Goal: Transaction & Acquisition: Purchase product/service

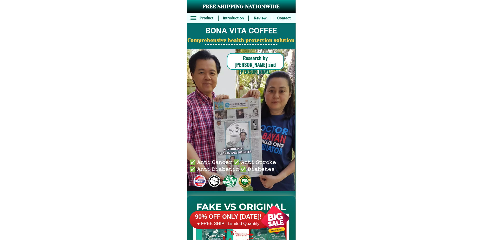
click at [265, 218] on div at bounding box center [275, 220] width 41 height 41
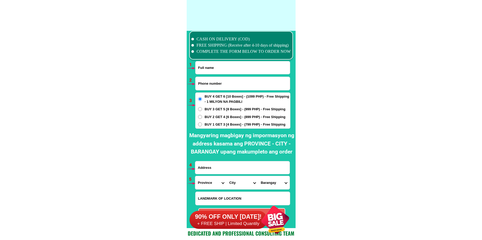
scroll to position [3815, 0]
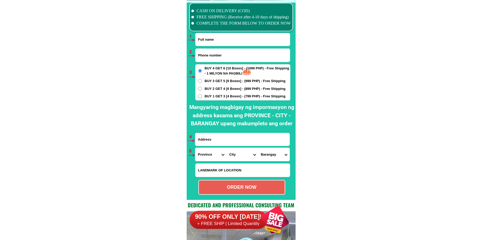
click at [216, 45] on input "Input full_name" at bounding box center [243, 39] width 94 height 13
paste input "[PERSON_NAME]"
type input "[PERSON_NAME]"
click at [217, 59] on input "Input phone_number" at bounding box center [243, 55] width 94 height 13
paste input "9063615940"
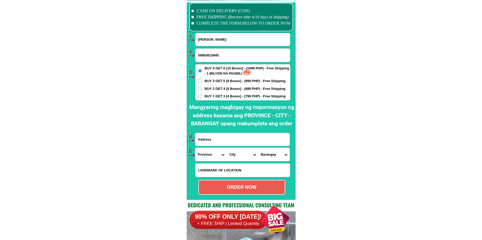
type input "09063615940"
click at [207, 96] on span "BUY 1 GET 3 [4 Boxes] - (799 PHP) - Free Shipping" at bounding box center [245, 96] width 81 height 5
click at [202, 96] on input "BUY 1 GET 3 [4 Boxes] - (799 PHP) - Free Shipping" at bounding box center [200, 96] width 4 height 4
radio input "true"
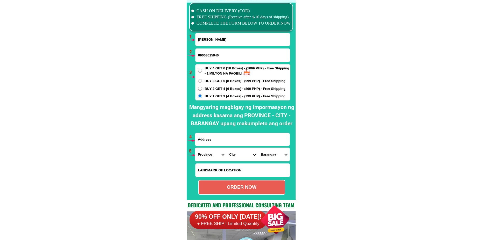
click at [217, 136] on input "Input address" at bounding box center [242, 139] width 94 height 13
paste input "327cataggammanpardotuguegaraocagayan"
type input "327cataggammanpardotuguegaraocagayan"
click at [205, 158] on select "Province [GEOGRAPHIC_DATA] [GEOGRAPHIC_DATA] [GEOGRAPHIC_DATA] [GEOGRAPHIC_DATA…" at bounding box center [210, 154] width 31 height 13
select select "63_869"
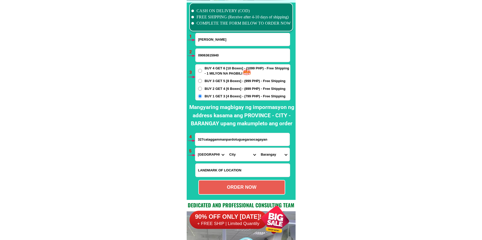
click at [195, 148] on select "Province [GEOGRAPHIC_DATA] [GEOGRAPHIC_DATA] [GEOGRAPHIC_DATA] [GEOGRAPHIC_DATA…" at bounding box center [210, 154] width 31 height 13
drag, startPoint x: 227, startPoint y: 156, endPoint x: 233, endPoint y: 150, distance: 9.2
click at [227, 156] on select "City Abulug Allacapan Amulung [GEOGRAPHIC_DATA][PERSON_NAME] [GEOGRAPHIC_DATA] …" at bounding box center [242, 154] width 31 height 13
select select "63_869963"
click at [227, 148] on select "City Abulug Allacapan Amulung [GEOGRAPHIC_DATA][PERSON_NAME] [GEOGRAPHIC_DATA] …" at bounding box center [242, 154] width 31 height 13
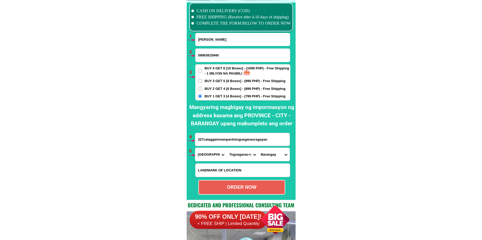
click at [274, 153] on select "Barangay Annafunan east Annafunan west Atulayan norte Atulayan sur Bagay Buntun…" at bounding box center [273, 154] width 31 height 13
click at [265, 153] on select "Barangay Annafunan east Annafunan west Atulayan norte Atulayan sur Bagay Buntun…" at bounding box center [273, 154] width 31 height 13
select select "63_8699639533"
click at [258, 148] on select "Barangay Annafunan east Annafunan west Atulayan norte Atulayan sur Bagay Buntun…" at bounding box center [273, 154] width 31 height 13
click at [239, 189] on div "ORDER NOW" at bounding box center [242, 187] width 86 height 7
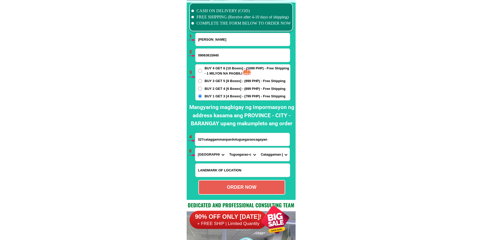
radio input "true"
drag, startPoint x: 208, startPoint y: 38, endPoint x: 209, endPoint y: 42, distance: 4.0
click at [208, 38] on input "Ronel Bunagan" at bounding box center [243, 39] width 94 height 13
paste input "Martha Gonzales"
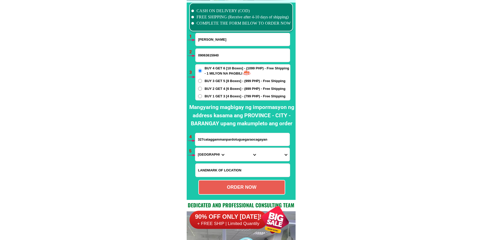
type input "Martha Gonzales"
click at [218, 59] on input "09063615940" at bounding box center [243, 55] width 94 height 13
paste input "09098734928"
type input "09098734928"
click at [214, 135] on input "327cataggammanpardotuguegaraocagayan" at bounding box center [242, 139] width 94 height 13
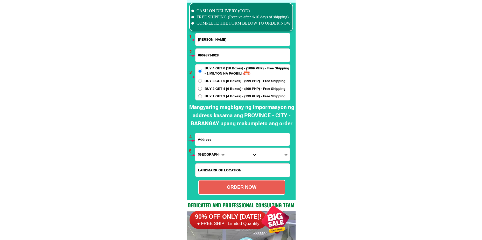
paste input "Blk 3Duhat st Samagta Floodway SITIO SAPANG PUTOL BRGY. San Juan Taytay Rizal S…"
type input "Blk 3Duhat st Samagta Floodway SITIO SAPANG PUTOL BRGY. San Juan Taytay Rizal S…"
drag, startPoint x: 205, startPoint y: 155, endPoint x: 208, endPoint y: 148, distance: 7.1
click at [205, 155] on select "Province [GEOGRAPHIC_DATA] [GEOGRAPHIC_DATA] [GEOGRAPHIC_DATA] [GEOGRAPHIC_DATA…" at bounding box center [210, 154] width 31 height 13
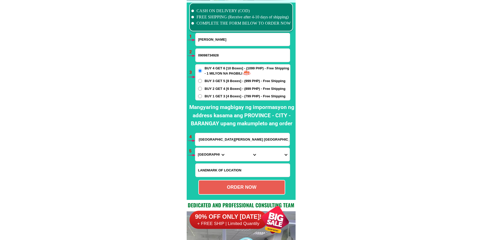
scroll to position [0, 0]
select select "63_993"
click at [230, 155] on select "City" at bounding box center [242, 154] width 31 height 13
select select "63_9936987"
click at [227, 148] on select "City Angono Antipolo-city [GEOGRAPHIC_DATA] [GEOGRAPHIC_DATA] [GEOGRAPHIC_DATA]…" at bounding box center [242, 154] width 31 height 13
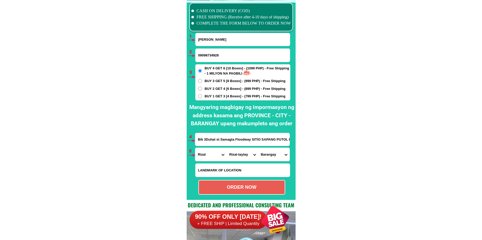
click at [268, 151] on select "Barangay Dolores (pob.) Muzon San isidro San juan Santa ana" at bounding box center [273, 154] width 31 height 13
select select "63_993698715"
click at [258, 148] on select "Barangay Dolores (pob.) Muzon San isidro San juan Santa ana" at bounding box center [273, 154] width 31 height 13
click at [255, 183] on div "ORDER NOW" at bounding box center [241, 187] width 87 height 15
radio input "true"
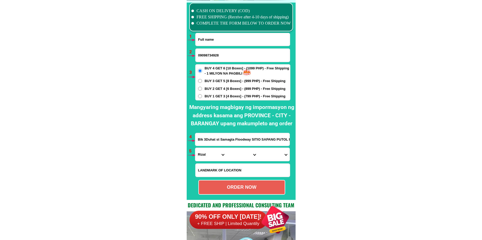
click at [213, 37] on input "Input full_name" at bounding box center [243, 39] width 94 height 13
paste input "Veneracion Paiste"
type input "Veneracion Paiste"
click at [235, 53] on input "09098734928" at bounding box center [243, 55] width 94 height 13
paste input "09691316804"
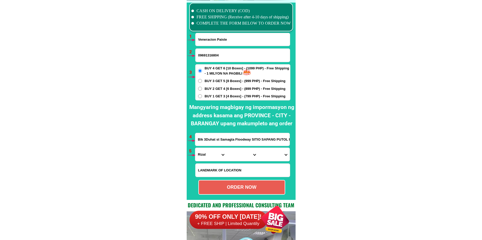
type input "09691316804"
click at [216, 139] on input "Blk 3Duhat st Samagta Floodway SITIO SAPANG PUTOL BRGY. San Juan Taytay Rizal S…" at bounding box center [242, 139] width 94 height 13
paste input "Ako.si.veneracion.f.Paiste.Brgy.Dardarat.San.Juan.Ilocos.Sur.purOK.Tenga"
type input "Ako.si.veneracion.f.Paiste.Brgy.Dardarat.San.Juan.Ilocos.Sur.purOK.Tenga"
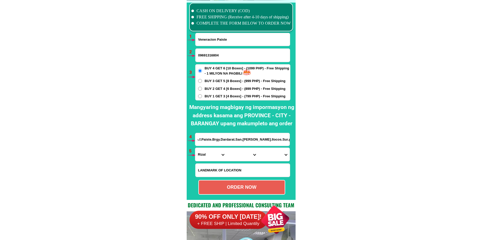
scroll to position [0, 0]
click at [236, 98] on span "BUY 1 GET 3 [4 Boxes] - (799 PHP) - Free Shipping" at bounding box center [245, 96] width 81 height 5
click at [202, 98] on input "BUY 1 GET 3 [4 Boxes] - (799 PHP) - Free Shipping" at bounding box center [200, 96] width 4 height 4
radio input "true"
drag, startPoint x: 208, startPoint y: 154, endPoint x: 212, endPoint y: 151, distance: 5.0
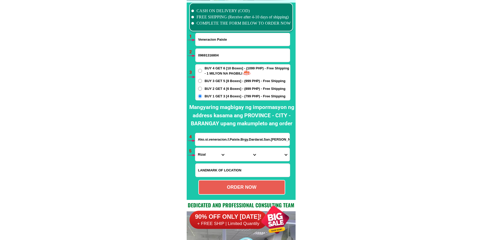
click at [208, 154] on select "Province [GEOGRAPHIC_DATA] [GEOGRAPHIC_DATA] [GEOGRAPHIC_DATA] [GEOGRAPHIC_DATA…" at bounding box center [210, 154] width 31 height 13
select select "63_682"
click at [195, 148] on select "Province [GEOGRAPHIC_DATA] [GEOGRAPHIC_DATA] [GEOGRAPHIC_DATA] [GEOGRAPHIC_DATA…" at bounding box center [210, 154] width 31 height 13
drag, startPoint x: 232, startPoint y: 157, endPoint x: 239, endPoint y: 148, distance: 11.2
click at [232, 157] on select "City Alilem Banayoyo Bantay Cabugao Candon-city Caoayan Cervantes Galimuyod Gre…" at bounding box center [242, 154] width 31 height 13
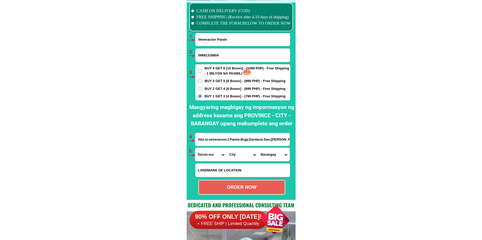
select select "63_6821136"
click at [227, 148] on select "City Alilem Banayoyo Bantay Cabugao Candon-city Caoayan Cervantes Galimuyod Gre…" at bounding box center [242, 154] width 31 height 13
drag, startPoint x: 277, startPoint y: 155, endPoint x: 277, endPoint y: 149, distance: 6.2
click at [277, 155] on select "Barangay Asilang Bacsil Baliw Bannuar (pob.) Barbar Cabanglotan Cacandongan Cam…" at bounding box center [273, 154] width 31 height 13
select select "63_682113644312"
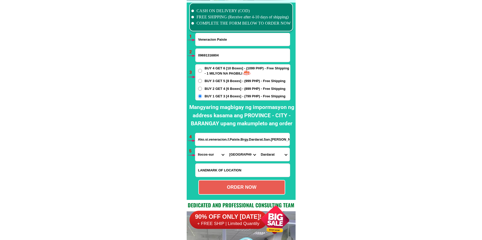
click at [258, 148] on select "Barangay Asilang Bacsil Baliw Bannuar (pob.) Barbar Cabanglotan Cacandongan Cam…" at bounding box center [273, 154] width 31 height 13
click at [235, 193] on div "ORDER NOW" at bounding box center [241, 187] width 87 height 15
radio input "true"
click at [217, 42] on input "Veneracion Paiste" at bounding box center [243, 39] width 94 height 13
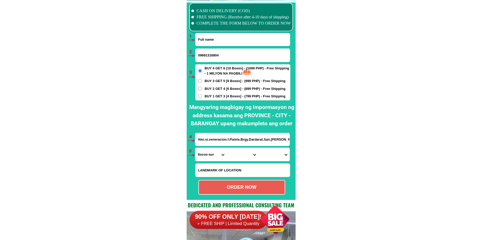
paste input "Yoyo Yanson"
type input "Yoyo Yanson"
click at [212, 57] on input "09691316804" at bounding box center [243, 55] width 94 height 13
paste input "09355324998"
type input "09355324998"
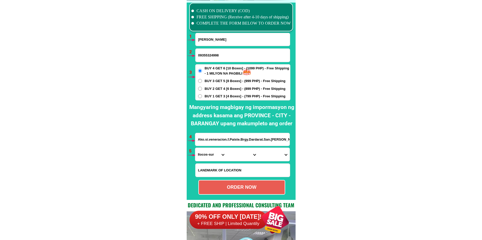
click at [212, 140] on input "Ako.si.veneracion.f.Paiste.Brgy.Dardarat.San.Juan.Ilocos.Sur.purOK.Tenga" at bounding box center [242, 139] width 94 height 13
paste input "địa chỉ này ở đâu cho tôi kết quả như sau: Phân tích địa chỉ 📍 Province : City …"
click at [222, 136] on input "địa chỉ này ở đâu cho tôi kết quả như sau: Phân tích địa chỉ 📍 Province : City …" at bounding box center [242, 139] width 94 height 13
paste input "9F Grand Hamptons Bonifacio metro manila Taguig cety"
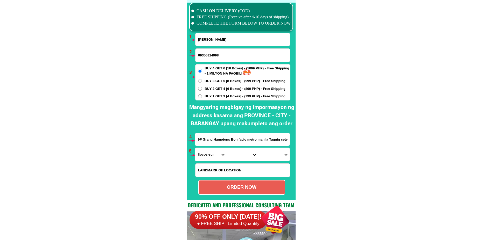
scroll to position [0, 0]
drag, startPoint x: 228, startPoint y: 140, endPoint x: 338, endPoint y: 140, distance: 110.2
type input "9F Grand Hamptons Bonifacio metro manila Taguig cety"
click at [209, 151] on select "Province [GEOGRAPHIC_DATA] [GEOGRAPHIC_DATA] [GEOGRAPHIC_DATA] [GEOGRAPHIC_DATA…" at bounding box center [210, 154] width 31 height 13
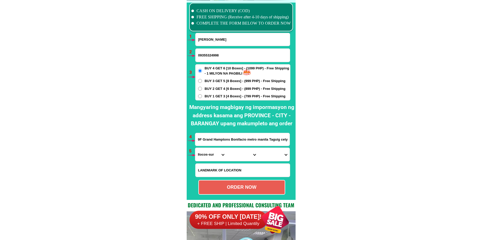
select select "63_219"
click at [195, 148] on select "Province [GEOGRAPHIC_DATA] [GEOGRAPHIC_DATA] [GEOGRAPHIC_DATA] [GEOGRAPHIC_DATA…" at bounding box center [210, 154] width 31 height 13
drag, startPoint x: 234, startPoint y: 154, endPoint x: 237, endPoint y: 149, distance: 5.9
click at [234, 154] on select "City Binondo CALOOCAN Ermita Intramuros Las-pinas Makati Malabon-city Malate Ma…" at bounding box center [242, 154] width 31 height 13
select select "63_2191611"
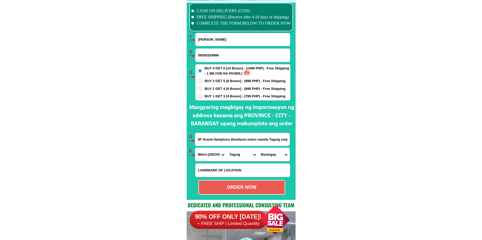
click at [227, 148] on select "City Binondo CALOOCAN Ermita Intramuros Las-pinas Makati Malabon-city Malate Ma…" at bounding box center [242, 154] width 31 height 13
drag, startPoint x: 261, startPoint y: 156, endPoint x: 267, endPoint y: 149, distance: 9.0
click at [261, 156] on select "Barangay Bagumbayan Bambang Calzada Central bicutan Central signal village Fort…" at bounding box center [273, 154] width 31 height 13
select select "63_21916111666"
click at [258, 148] on select "Barangay Bagumbayan Bambang Calzada Central bicutan Central signal village Fort…" at bounding box center [273, 154] width 31 height 13
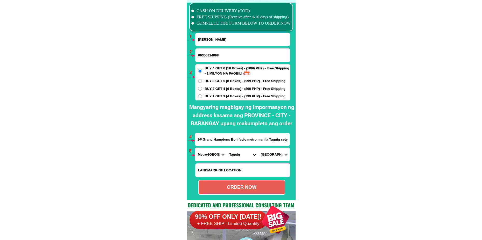
click at [248, 187] on div "ORDER NOW" at bounding box center [242, 187] width 86 height 7
type input "09355324998"
radio input "true"
click at [220, 35] on input "Yoyo Yanson" at bounding box center [243, 39] width 94 height 13
paste input "Farida H. Hassan"
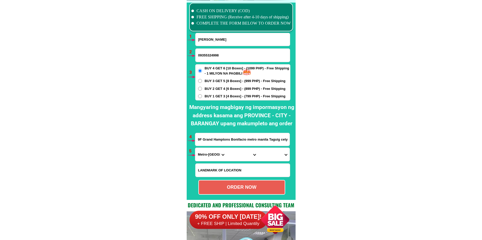
type input "Farida H. Hassan"
click at [212, 54] on input "09355324998" at bounding box center [243, 55] width 94 height 13
paste input "09516795503"
type input "09516795503"
click at [223, 139] on input "9F Grand Hamptons Bonifacio metro manila Taguig cety" at bounding box center [242, 139] width 94 height 13
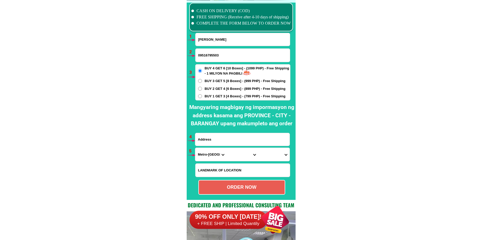
paste input "Bagoingud,Saguiaran Lanao del sur municipality of saguiaran Lanao del sur,Landm…"
type input "Bagoingud,Saguiaran Lanao del sur municipality of saguiaran Lanao del sur,Landm…"
drag, startPoint x: 211, startPoint y: 155, endPoint x: 212, endPoint y: 149, distance: 5.8
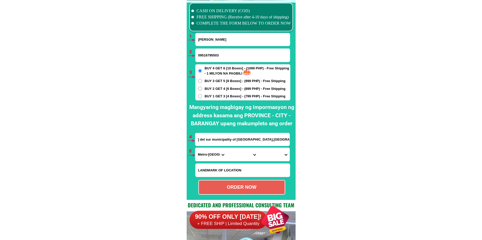
click at [210, 154] on select "Province [GEOGRAPHIC_DATA] [GEOGRAPHIC_DATA] [GEOGRAPHIC_DATA] [GEOGRAPHIC_DATA…" at bounding box center [210, 154] width 31 height 13
select select "63_163"
click at [195, 148] on select "Province [GEOGRAPHIC_DATA] [GEOGRAPHIC_DATA] [GEOGRAPHIC_DATA] [GEOGRAPHIC_DATA…" at bounding box center [210, 154] width 31 height 13
click at [238, 154] on select "City AMAI MANABILANG Bacolod-kalawi Balabagan Balindong Bayang Binidayan Buadip…" at bounding box center [242, 154] width 31 height 13
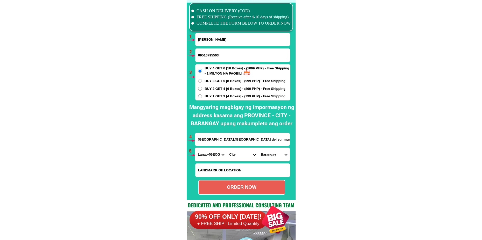
select select "63_1634319"
click at [227, 148] on select "City AMAI MANABILANG Bacolod-kalawi Balabagan Balindong Bayang Binidayan Buadip…" at bounding box center [242, 154] width 31 height 13
drag, startPoint x: 271, startPoint y: 157, endPoint x: 270, endPoint y: 153, distance: 4.2
click at [271, 157] on select "Barangay Alinun Bagoaingud Basak maito Batangan Bubong Cadayon Cadingilan Comon…" at bounding box center [273, 154] width 31 height 13
select select "63_16343193924"
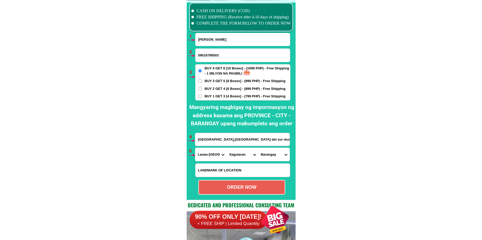
click at [258, 148] on select "Barangay Alinun Bagoaingud Basak maito Batangan Bubong Cadayon Cadingilan Comon…" at bounding box center [273, 154] width 31 height 13
click at [243, 191] on div "ORDER NOW" at bounding box center [242, 187] width 86 height 7
radio input "true"
click at [215, 43] on input "Input full_name" at bounding box center [243, 39] width 94 height 13
paste input "Eden letada"
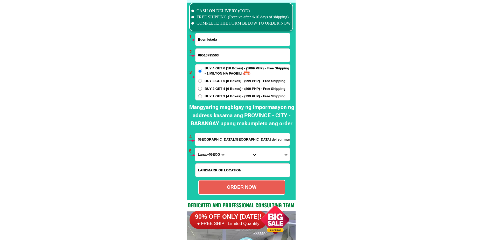
type input "Eden letada"
drag, startPoint x: 211, startPoint y: 60, endPoint x: 211, endPoint y: 65, distance: 4.7
click at [211, 60] on input "09516795503" at bounding box center [243, 55] width 94 height 13
paste input "09317458278"
type input "09317458278"
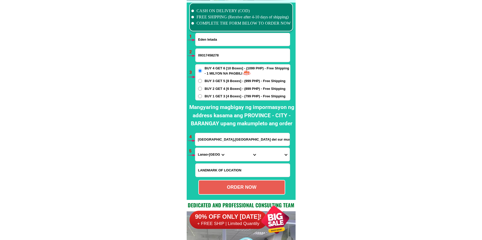
click at [212, 97] on span "BUY 1 GET 3 [4 Boxes] - (799 PHP) - Free Shipping" at bounding box center [245, 96] width 81 height 5
click at [202, 97] on input "BUY 1 GET 3 [4 Boxes] - (799 PHP) - Free Shipping" at bounding box center [200, 96] width 4 height 4
radio input "true"
click at [239, 140] on input "Bagoingud,Saguiaran Lanao del sur municipality of saguiaran Lanao del sur,Landm…" at bounding box center [242, 139] width 94 height 13
paste input "Agnaya plaridel sa tahian ng bag"
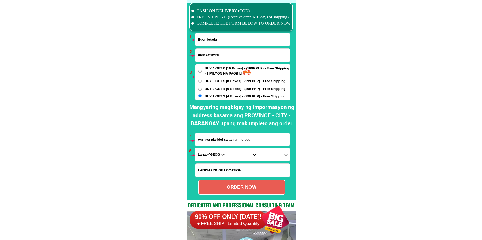
type input "Agnaya plaridel sa tahian ng bag"
drag, startPoint x: 206, startPoint y: 155, endPoint x: 210, endPoint y: 148, distance: 7.7
click at [206, 155] on select "Province [GEOGRAPHIC_DATA] [GEOGRAPHIC_DATA] [GEOGRAPHIC_DATA] [GEOGRAPHIC_DATA…" at bounding box center [210, 154] width 31 height 13
select select "63_761"
click at [195, 148] on select "Province [GEOGRAPHIC_DATA] [GEOGRAPHIC_DATA] [GEOGRAPHIC_DATA] [GEOGRAPHIC_DATA…" at bounding box center [210, 154] width 31 height 13
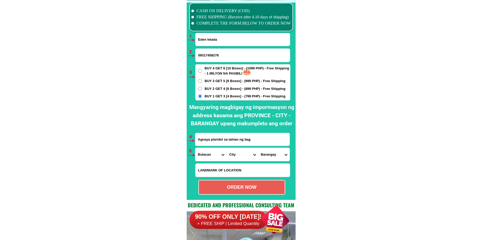
drag, startPoint x: 239, startPoint y: 158, endPoint x: 239, endPoint y: 149, distance: 9.6
click at [239, 158] on select "City Angat Balagtas Baliuag Bocaue Bulacan Bulacan-hagonoy Bulacan-plaridel Bul…" at bounding box center [242, 154] width 31 height 13
click at [236, 155] on select "City Angat Balagtas Baliuag Bocaue Bulacan Bulacan-hagonoy Bulacan-plaridel Bul…" at bounding box center [242, 154] width 31 height 13
select select "63_7619172"
click at [227, 148] on select "City Angat Balagtas Baliuag Bocaue Bulacan Bulacan-hagonoy Bulacan-plaridel Bul…" at bounding box center [242, 154] width 31 height 13
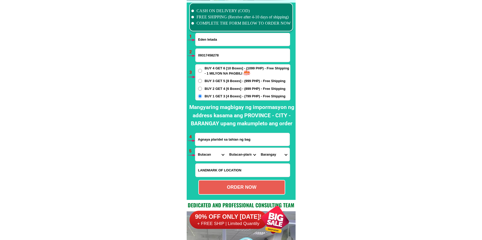
drag, startPoint x: 264, startPoint y: 155, endPoint x: 266, endPoint y: 152, distance: 3.8
click at [264, 155] on select "Barangay Agnaya Bagong silang Banga i Banga ii Bintog Bulihan Culianin Dampol L…" at bounding box center [273, 154] width 31 height 13
select select "63_76191728674"
click at [258, 148] on select "Barangay Agnaya Bagong silang Banga i Banga ii Bintog Bulihan Culianin Dampol L…" at bounding box center [273, 154] width 31 height 13
click at [243, 188] on div "ORDER NOW" at bounding box center [242, 187] width 86 height 7
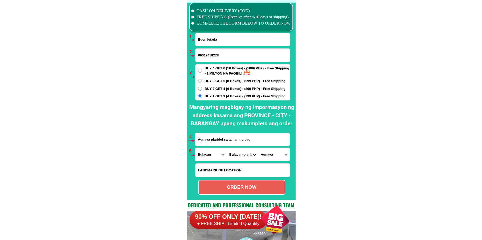
type input "Agnaya plaridel sa tahian ng bag"
radio input "true"
click at [211, 36] on input "Eden letada" at bounding box center [243, 39] width 94 height 13
paste input "Florenia Llabres Es Ta"
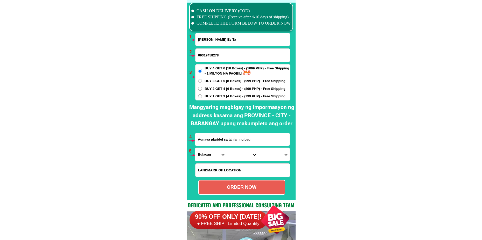
type input "Florenia Llabres Es Ta"
click at [206, 57] on input "09317458278" at bounding box center [243, 55] width 94 height 13
paste input "09946269188"
type input "09946269188"
click at [214, 97] on span "BUY 1 GET 3 [4 Boxes] - (799 PHP) - Free Shipping" at bounding box center [245, 96] width 81 height 5
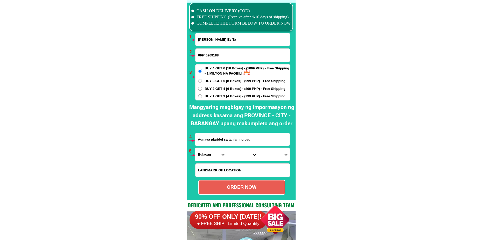
click at [202, 97] on input "BUY 1 GET 3 [4 Boxes] - (799 PHP) - Free Shipping" at bounding box center [200, 96] width 4 height 4
radio input "true"
click at [227, 140] on input "Agnaya plaridel sa tahian ng bag" at bounding box center [242, 139] width 94 height 13
paste input "zone7 San Ramon Bula Camarines Sur 4430 gilid ng eregation canal"
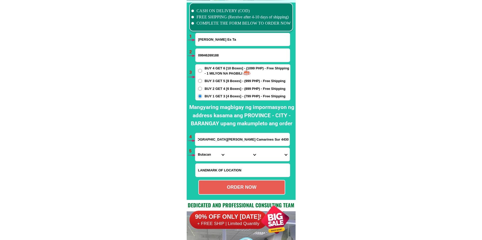
type input "zone7 San Ramon Bula Camarines Sur 4430 gilid ng eregation canal"
drag, startPoint x: 239, startPoint y: 137, endPoint x: 298, endPoint y: 137, distance: 58.6
click at [215, 152] on select "Province [GEOGRAPHIC_DATA] [GEOGRAPHIC_DATA] [GEOGRAPHIC_DATA] [GEOGRAPHIC_DATA…" at bounding box center [210, 154] width 31 height 13
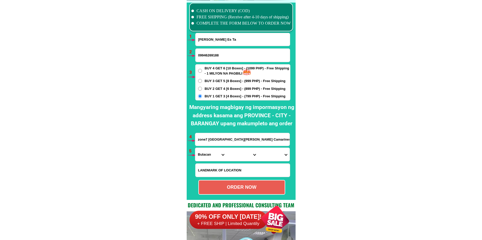
select select "63_374"
click at [195, 148] on select "Province [GEOGRAPHIC_DATA] [GEOGRAPHIC_DATA] [GEOGRAPHIC_DATA] [GEOGRAPHIC_DATA…" at bounding box center [210, 154] width 31 height 13
drag, startPoint x: 237, startPoint y: 158, endPoint x: 239, endPoint y: 149, distance: 8.7
click at [237, 158] on select "City Baao Balatan Bombon Buhi Bula Cabusao Calabanga Camaligan Camarines-sur-ba…" at bounding box center [242, 154] width 31 height 13
select select "63_3742503"
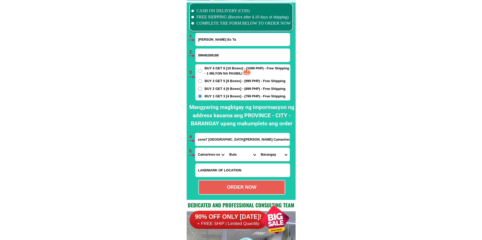
click at [227, 148] on select "City Baao Balatan Bombon Buhi Bula Cabusao Calabanga Camaligan Camarines-sur-ba…" at bounding box center [242, 154] width 31 height 13
drag, startPoint x: 268, startPoint y: 158, endPoint x: 267, endPoint y: 153, distance: 4.9
click at [267, 158] on select "Barangay Bagoladio Bagumbayan Balaogan Caorasan Casugad Causip Fabrica Inoyonan…" at bounding box center [273, 154] width 31 height 13
select select "63_37425031252"
click at [258, 148] on select "Barangay Bagoladio Bagumbayan Balaogan Caorasan Casugad Causip Fabrica Inoyonan…" at bounding box center [273, 154] width 31 height 13
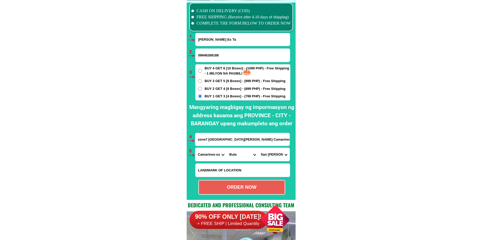
click at [256, 189] on div "ORDER NOW" at bounding box center [242, 187] width 86 height 7
type input "09946269188"
radio input "true"
click at [222, 42] on input "Florenia Llabres Es Ta" at bounding box center [243, 39] width 94 height 13
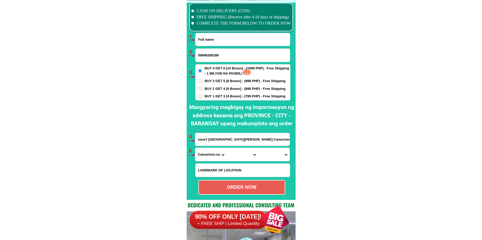
paste input "Liza Ylagan"
type input "Liza Ylagan"
click at [205, 58] on input "Input phone_number" at bounding box center [243, 55] width 94 height 13
paste input "09454630845"
type input "09454630845"
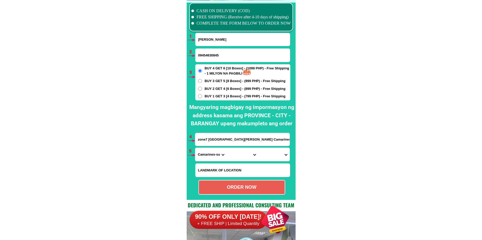
click at [210, 96] on span "BUY 1 GET 3 [4 Boxes] - (799 PHP) - Free Shipping" at bounding box center [245, 96] width 81 height 5
click at [202, 96] on input "BUY 1 GET 3 [4 Boxes] - (799 PHP) - Free Shipping" at bounding box center [200, 96] width 4 height 4
radio input "true"
click at [218, 140] on input "zone7 San Ramon Bula Camarines Sur 4430 gilid ng eregation canal" at bounding box center [242, 139] width 94 height 13
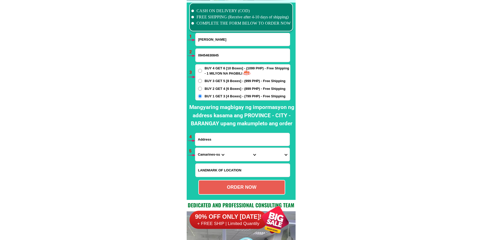
paste input "20 Berchmans st. Marikina City"
type input "20 Berchmans st. Marikina City"
click at [210, 154] on select "Province [GEOGRAPHIC_DATA] [GEOGRAPHIC_DATA] [GEOGRAPHIC_DATA] [GEOGRAPHIC_DATA…" at bounding box center [210, 154] width 31 height 13
select select "63_219"
click at [195, 148] on select "Province [GEOGRAPHIC_DATA] [GEOGRAPHIC_DATA] [GEOGRAPHIC_DATA] [GEOGRAPHIC_DATA…" at bounding box center [210, 154] width 31 height 13
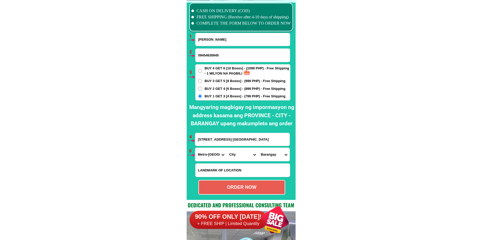
click at [240, 153] on select "City Binondo CALOOCAN Ermita Intramuros Las-pinas Makati Malabon-city Malate Ma…" at bounding box center [242, 154] width 31 height 13
click at [227, 148] on select "City Binondo CALOOCAN Ermita Intramuros Las-pinas Makati Malabon-city Malate Ma…" at bounding box center [242, 154] width 31 height 13
click at [240, 154] on select "City Binondo CALOOCAN Ermita Intramuros Las-pinas Makati Malabon-city Malate Ma…" at bounding box center [242, 154] width 31 height 13
select select "63_2198465"
click at [227, 148] on select "City Binondo CALOOCAN Ermita Intramuros Las-pinas Makati Malabon-city Malate Ma…" at bounding box center [242, 154] width 31 height 13
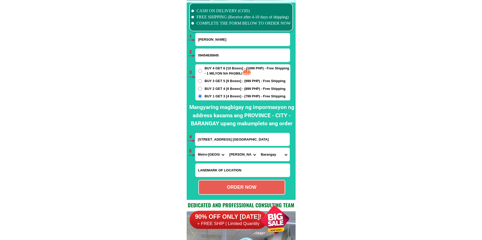
drag, startPoint x: 274, startPoint y: 152, endPoint x: 274, endPoint y: 149, distance: 3.6
click at [274, 152] on select "Barangay Barangka Calumpang Concepcion dos Concepcion uno Fortune Industrial va…" at bounding box center [273, 154] width 31 height 13
select select "63_21984659916"
click at [258, 148] on select "Barangay Barangka Calumpang Concepcion dos Concepcion uno Fortune Industrial va…" at bounding box center [273, 154] width 31 height 13
click at [234, 185] on div "ORDER NOW" at bounding box center [242, 187] width 86 height 7
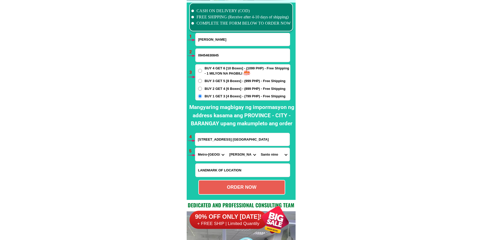
radio input "true"
drag, startPoint x: 218, startPoint y: 40, endPoint x: 218, endPoint y: 47, distance: 7.3
click at [218, 40] on input "Liza Ylagan" at bounding box center [243, 39] width 94 height 13
paste input "Jocelyn Abella"
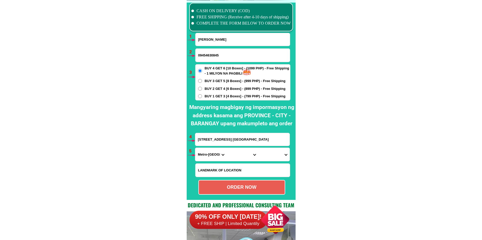
type input "Jocelyn Abella"
click at [207, 54] on input "09454630845" at bounding box center [243, 55] width 94 height 13
paste input "09518677228"
type input "09518677228"
click at [223, 101] on form "Jocelyn Abella 09518677228 ORDER NOW 20 Berchmans st. Marikina City Province Ab…" at bounding box center [242, 114] width 95 height 162
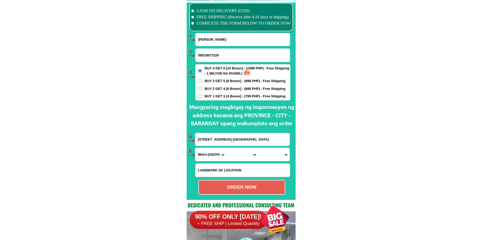
click at [223, 98] on span "BUY 1 GET 3 [4 Boxes] - (799 PHP) - Free Shipping" at bounding box center [245, 96] width 81 height 5
click at [202, 98] on input "BUY 1 GET 3 [4 Boxes] - (799 PHP) - Free Shipping" at bounding box center [200, 96] width 4 height 4
radio input "true"
click at [223, 138] on input "20 Berchmans st. Marikina City" at bounding box center [242, 139] width 94 height 13
paste input "Jocelyn abella itum matalom leyte Care ofdomides gador"
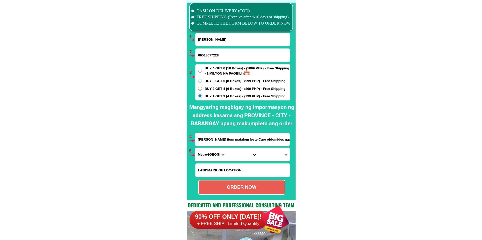
type input "Jocelyn abella itum matalom leyte Care ofdomides gador"
drag, startPoint x: 206, startPoint y: 160, endPoint x: 208, endPoint y: 149, distance: 11.1
click at [206, 160] on select "Province [GEOGRAPHIC_DATA] [GEOGRAPHIC_DATA] [GEOGRAPHIC_DATA] [GEOGRAPHIC_DATA…" at bounding box center [210, 154] width 31 height 13
select select "63_199"
click at [195, 148] on select "Province [GEOGRAPHIC_DATA] [GEOGRAPHIC_DATA] [GEOGRAPHIC_DATA] [GEOGRAPHIC_DATA…" at bounding box center [210, 154] width 31 height 13
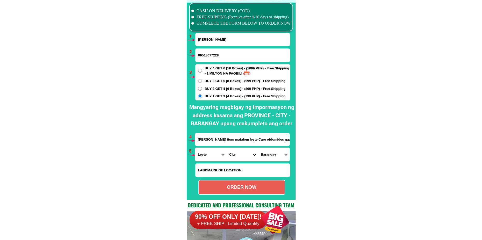
drag, startPoint x: 230, startPoint y: 155, endPoint x: 234, endPoint y: 151, distance: 6.4
click at [230, 155] on select "City Abuyog Alangalang Albuera Babatngon Barugo Baybay-city Burauen Calubian Ca…" at bounding box center [242, 154] width 31 height 13
select select "63_1992211"
click at [227, 148] on select "City Abuyog Alangalang Albuera Babatngon Barugo Baybay-city Burauen Calubian Ca…" at bounding box center [242, 154] width 31 height 13
click at [270, 152] on select "Barangay Agbanga Altavista Bagong lipunan Cahagnaan Calumpang Caningag Caridad …" at bounding box center [273, 154] width 31 height 13
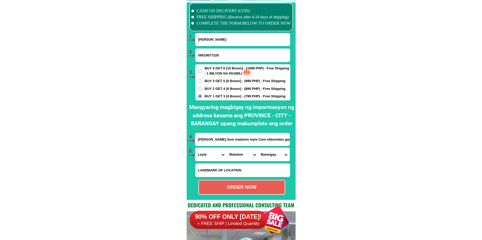
select select "63_19922111111"
click at [258, 148] on select "Barangay Agbanga Altavista Bagong lipunan Cahagnaan Calumpang Caningag Caridad …" at bounding box center [273, 154] width 31 height 13
click at [237, 187] on div "ORDER NOW" at bounding box center [242, 187] width 86 height 7
radio input "true"
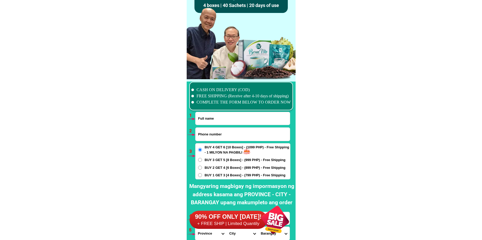
scroll to position [3815, 0]
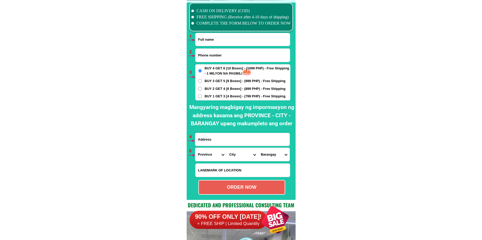
click at [226, 59] on input "Input phone_number" at bounding box center [243, 55] width 94 height 13
paste input "09690923938"
type input "09690923938"
click at [212, 45] on input "Input full_name" at bounding box center [243, 39] width 94 height 13
paste input "Freddie belber"
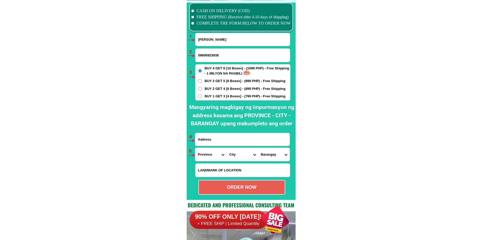
type input "Freddie belber"
drag, startPoint x: 231, startPoint y: 143, endPoint x: 229, endPoint y: 140, distance: 3.6
click at [231, 143] on input "Input address" at bounding box center [242, 139] width 94 height 13
paste input "Tuna street Naic Cavite mabulo"
type input "Tuna street Naic Cavite mabulo"
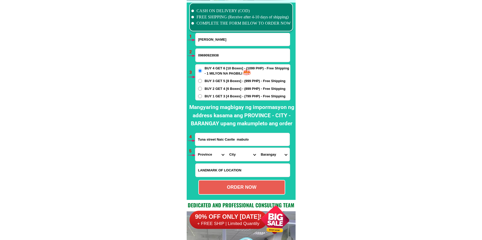
click at [225, 80] on span "BUY 3 GET 5 [8 Boxes] - (999 PHP) - Free Shipping" at bounding box center [245, 81] width 81 height 5
click at [202, 80] on input "BUY 3 GET 5 [8 Boxes] - (999 PHP) - Free Shipping" at bounding box center [200, 81] width 4 height 4
radio input "true"
drag, startPoint x: 209, startPoint y: 157, endPoint x: 213, endPoint y: 149, distance: 9.2
click at [209, 157] on select "Province [GEOGRAPHIC_DATA] [GEOGRAPHIC_DATA] [GEOGRAPHIC_DATA] [GEOGRAPHIC_DATA…" at bounding box center [210, 154] width 31 height 13
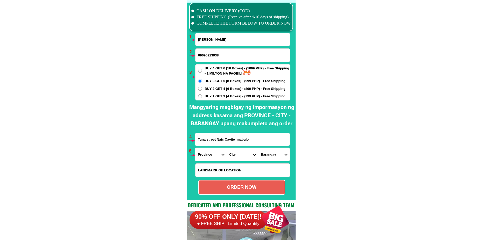
select select "63_826"
click at [195, 148] on select "Province [GEOGRAPHIC_DATA] [GEOGRAPHIC_DATA] [GEOGRAPHIC_DATA] [GEOGRAPHIC_DATA…" at bounding box center [210, 154] width 31 height 13
click at [234, 156] on select "City Alfonso Amadeo Bacoor Carmona Cavite-city Cavite-magallanes Cavite-rosario…" at bounding box center [242, 154] width 31 height 13
select select "63_8262470"
click at [227, 148] on select "City Alfonso Amadeo Bacoor Carmona Cavite-city Cavite-magallanes Cavite-rosario…" at bounding box center [242, 154] width 31 height 13
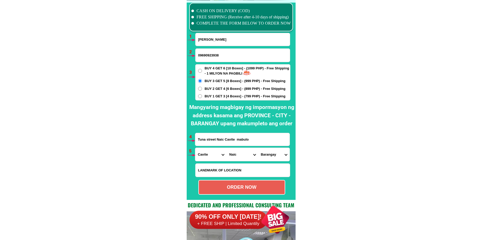
click at [274, 156] on select "Barangay Bagong karsada Balsahan Bancaan Bucana malaki Bucana sasahan Calubcob …" at bounding box center [273, 154] width 31 height 13
select select "63_82624701717"
click at [258, 148] on select "Barangay Bagong karsada Balsahan Bancaan Bucana malaki Bucana sasahan Calubcob …" at bounding box center [273, 154] width 31 height 13
click at [240, 187] on div "ORDER NOW" at bounding box center [242, 187] width 86 height 7
radio input "true"
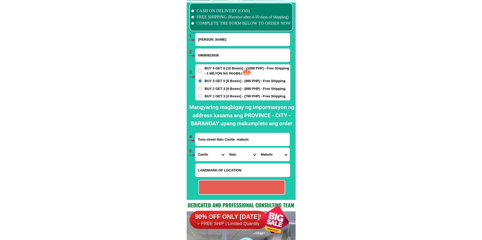
radio input "true"
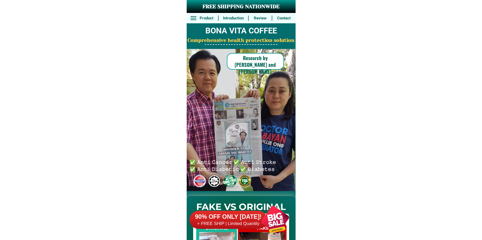
click at [270, 216] on div at bounding box center [275, 220] width 41 height 41
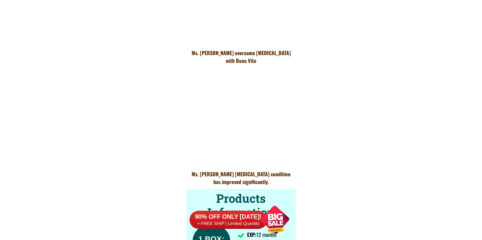
scroll to position [3815, 0]
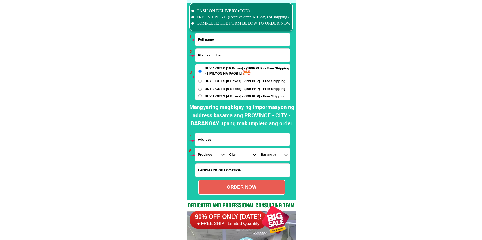
click at [233, 58] on input "Input phone_number" at bounding box center [243, 55] width 94 height 13
paste input "09817111593"
type input "09817111593"
click at [231, 45] on input "Input full_name" at bounding box center [243, 39] width 94 height 13
paste input "Màrilou v.Bagayaua"
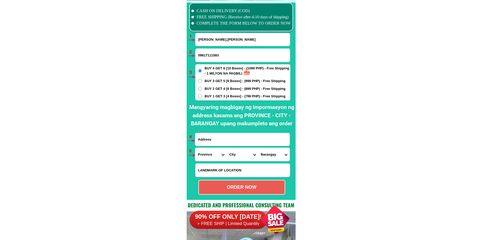
type input "Màrilou v.Bagayaua"
click at [221, 135] on input "Input address" at bounding box center [242, 139] width 94 height 13
paste input "Zone 3 sto niño iriga city""
type input "Zone 3 sto niño iriga city"
drag, startPoint x: 204, startPoint y: 157, endPoint x: 209, endPoint y: 150, distance: 8.7
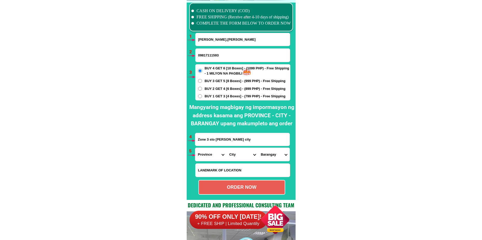
click at [205, 156] on select "Province [GEOGRAPHIC_DATA] [GEOGRAPHIC_DATA] [GEOGRAPHIC_DATA] [GEOGRAPHIC_DATA…" at bounding box center [210, 154] width 31 height 13
select select "63_374"
click at [195, 148] on select "Province [GEOGRAPHIC_DATA] [GEOGRAPHIC_DATA] [GEOGRAPHIC_DATA] [GEOGRAPHIC_DATA…" at bounding box center [210, 154] width 31 height 13
click at [236, 153] on select "City Baao Balatan Bombon Buhi [PERSON_NAME][GEOGRAPHIC_DATA] Calabanga [GEOGRAP…" at bounding box center [242, 154] width 31 height 13
select select "63_3741090"
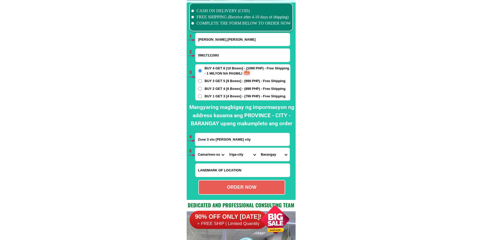
click at [227, 148] on select "City Baao Balatan Bombon Buhi [PERSON_NAME][GEOGRAPHIC_DATA] Calabanga [GEOGRAP…" at bounding box center [242, 154] width 31 height 13
drag, startPoint x: 271, startPoint y: 154, endPoint x: 274, endPoint y: 148, distance: 6.3
click at [271, 154] on select "Barangay Antipolo Cristo rey Del rosario (banao) Francia La anunciacion La meda…" at bounding box center [273, 154] width 31 height 13
select select "63_37410902132"
click at [258, 148] on select "Barangay Antipolo Cristo rey Del rosario (banao) Francia La anunciacion La meda…" at bounding box center [273, 154] width 31 height 13
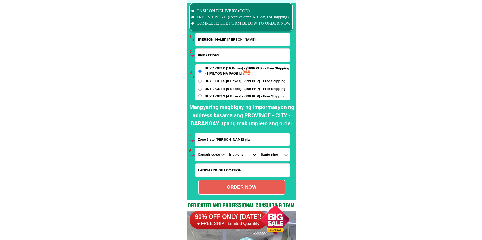
click at [233, 178] on form "Màrilou v.Bagayaua 09817111593 ORDER NOW Zone 3 sto niño iriga city Province Ab…" at bounding box center [242, 114] width 95 height 162
click at [210, 183] on div "ORDER NOW" at bounding box center [241, 187] width 87 height 15
type input "Màrilou v.Bagayaua"
radio input "true"
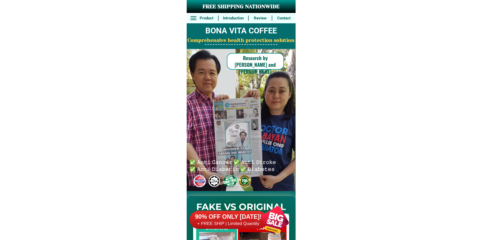
click at [275, 229] on div at bounding box center [275, 220] width 41 height 41
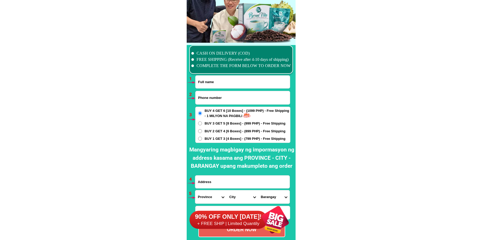
scroll to position [3815, 0]
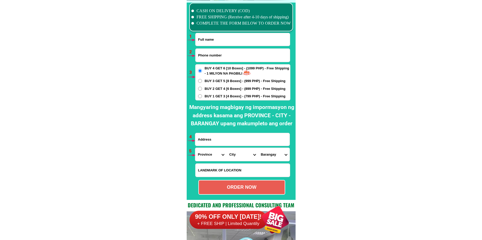
click at [227, 51] on input "Input phone_number" at bounding box center [243, 55] width 94 height 13
paste input "09057448337"
type input "09057448337"
drag, startPoint x: 241, startPoint y: 38, endPoint x: 244, endPoint y: 40, distance: 3.3
click at [241, 38] on input "Input full_name" at bounding box center [243, 39] width 94 height 13
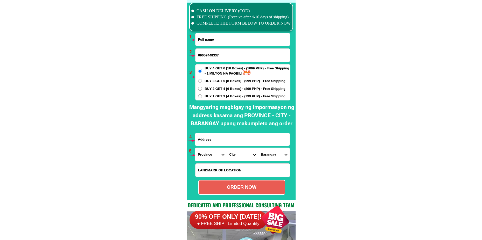
paste input "Felt sulit"
type input "Felt sulit"
click at [223, 145] on input "Input address" at bounding box center [242, 139] width 94 height 13
paste input "Sit up 7-G pagkilatam"
type input "Sit up 7-G pagkilatam"
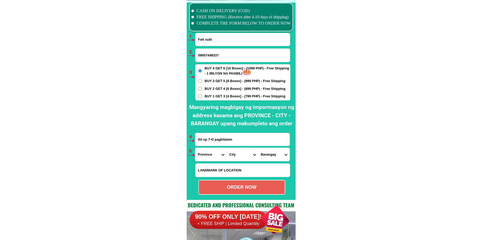
click at [233, 171] on input "Input LANDMARKOFLOCATION" at bounding box center [243, 170] width 94 height 13
paste input "P pelagic NM., sa"
type input "P pelagic NM., sa"
click at [211, 158] on select "Province [GEOGRAPHIC_DATA] [GEOGRAPHIC_DATA] [GEOGRAPHIC_DATA] [GEOGRAPHIC_DATA…" at bounding box center [210, 154] width 31 height 13
select select "63_108"
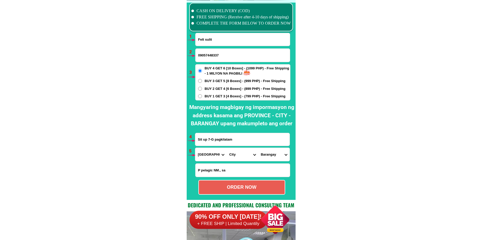
click at [195, 148] on select "Province [GEOGRAPHIC_DATA] [GEOGRAPHIC_DATA] [GEOGRAPHIC_DATA] [GEOGRAPHIC_DATA…" at bounding box center [210, 154] width 31 height 13
click at [236, 159] on select "City Agoncillo Alitagtag Allacapan Balayan Batangas-balete Batangas-city Batang…" at bounding box center [242, 154] width 31 height 13
select select "63_1088573"
click at [227, 148] on select "City Agoncillo Alitagtag Allacapan Balayan Batangas-balete Batangas-city Batang…" at bounding box center [242, 154] width 31 height 13
click at [272, 157] on select "Barangay Adya Anilao Anilao-labac Antipolo del norte Antipolo del sur Bagong po…" at bounding box center [273, 154] width 31 height 13
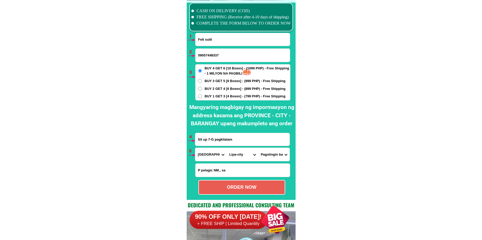
click at [270, 160] on select "Barangay Adya Anilao Anilao-labac Antipolo del norte Antipolo del sur Bagong po…" at bounding box center [273, 154] width 31 height 13
drag, startPoint x: 279, startPoint y: 157, endPoint x: 280, endPoint y: 150, distance: 7.3
click at [280, 157] on select "Barangay Adya Anilao Anilao-labac Antipolo del norte Antipolo del sur Bagong po…" at bounding box center [273, 154] width 31 height 13
drag, startPoint x: 274, startPoint y: 156, endPoint x: 280, endPoint y: 151, distance: 8.1
click at [274, 156] on select "Barangay Adya Anilao Anilao-labac Antipolo del norte Antipolo del sur Bagong po…" at bounding box center [273, 154] width 31 height 13
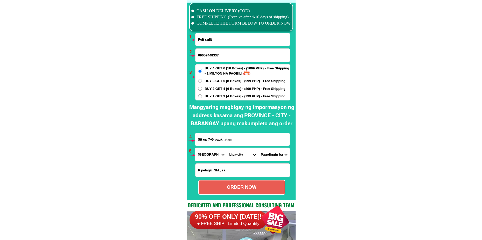
select select "63_10885732608"
click at [258, 148] on select "Barangay Adya Anilao Anilao-labac Antipolo del norte Antipolo del sur Bagong po…" at bounding box center [273, 154] width 31 height 13
click at [264, 190] on div "ORDER NOW" at bounding box center [242, 187] width 86 height 7
radio input "true"
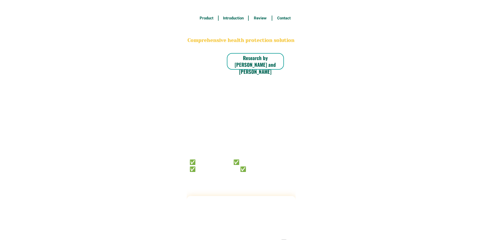
radio input "true"
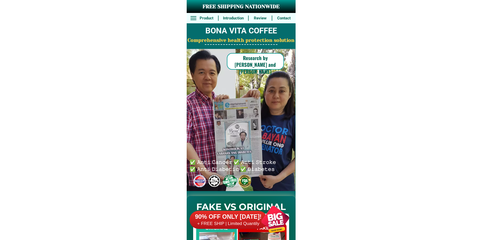
click at [267, 215] on div at bounding box center [275, 220] width 41 height 41
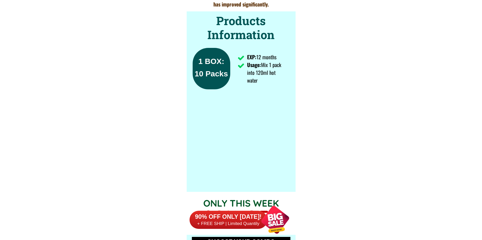
scroll to position [3815, 0]
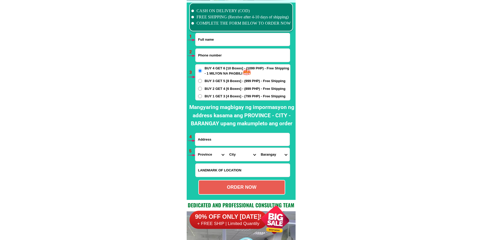
click at [214, 37] on input "Input full_name" at bounding box center [243, 39] width 94 height 13
paste input "[PERSON_NAME]"
type input "[PERSON_NAME]"
click at [205, 55] on input "Input phone_number" at bounding box center [243, 55] width 94 height 13
paste input "09759368215"
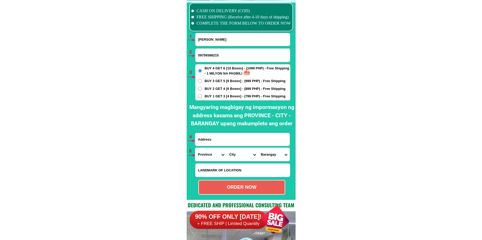
type input "09759368215"
click at [202, 95] on label "BUY 1 GET 3 [4 Boxes] - (799 PHP) - Free Shipping" at bounding box center [243, 96] width 95 height 5
click at [202, 95] on input "BUY 1 GET 3 [4 Boxes] - (799 PHP) - Free Shipping" at bounding box center [200, 96] width 4 height 4
radio input "true"
click at [222, 140] on input "Input address" at bounding box center [242, 139] width 94 height 13
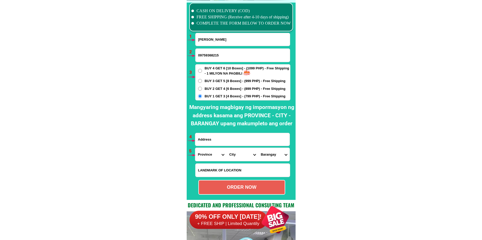
paste input "[GEOGRAPHIC_DATA], [GEOGRAPHIC_DATA], [GEOGRAPHIC_DATA]"
type input "[GEOGRAPHIC_DATA], [GEOGRAPHIC_DATA], [GEOGRAPHIC_DATA]"
click at [207, 153] on select "Province [GEOGRAPHIC_DATA] [GEOGRAPHIC_DATA] [GEOGRAPHIC_DATA] [GEOGRAPHIC_DATA…" at bounding box center [210, 154] width 31 height 13
click at [212, 152] on select "Province [GEOGRAPHIC_DATA] [GEOGRAPHIC_DATA] [GEOGRAPHIC_DATA] [GEOGRAPHIC_DATA…" at bounding box center [210, 154] width 31 height 13
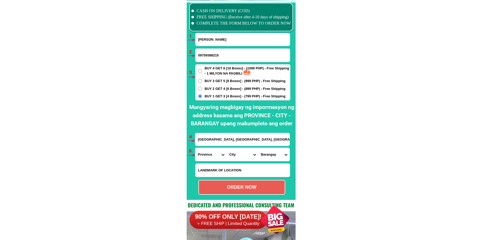
select select "63_869"
click at [195, 148] on select "Province [GEOGRAPHIC_DATA] [GEOGRAPHIC_DATA] [GEOGRAPHIC_DATA] [GEOGRAPHIC_DATA…" at bounding box center [210, 154] width 31 height 13
click at [233, 150] on select "City Abulug Allacapan Amulung [GEOGRAPHIC_DATA][PERSON_NAME] [GEOGRAPHIC_DATA] …" at bounding box center [242, 154] width 31 height 13
select select "63_8691248"
click at [227, 148] on select "City Abulug Allacapan Amulung [GEOGRAPHIC_DATA][PERSON_NAME] [GEOGRAPHIC_DATA] …" at bounding box center [242, 154] width 31 height 13
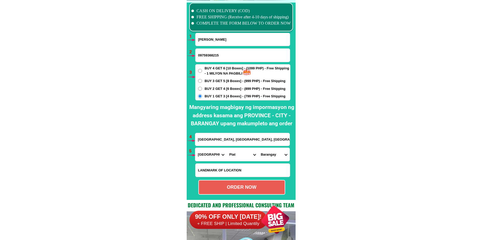
click at [273, 157] on select "Barangay Apayao [PERSON_NAME] Calaoagan Catarauan Dugayung Gumarueng Macapil Ma…" at bounding box center [273, 154] width 31 height 13
select select "63_86912481942"
click at [258, 148] on select "Barangay Apayao [PERSON_NAME] Calaoagan Catarauan Dugayung Gumarueng Macapil Ma…" at bounding box center [273, 154] width 31 height 13
click at [236, 188] on div "ORDER NOW" at bounding box center [242, 187] width 86 height 7
radio input "true"
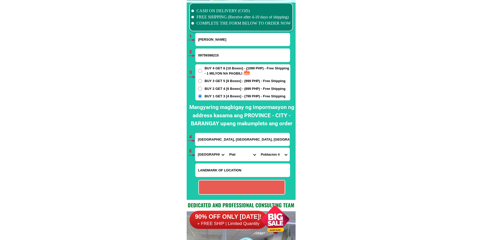
radio input "true"
click at [239, 43] on input "[PERSON_NAME]" at bounding box center [243, 39] width 94 height 13
paste input "[PERSON_NAME]"
type input "[PERSON_NAME]"
click at [212, 52] on input "09759368215" at bounding box center [243, 55] width 94 height 13
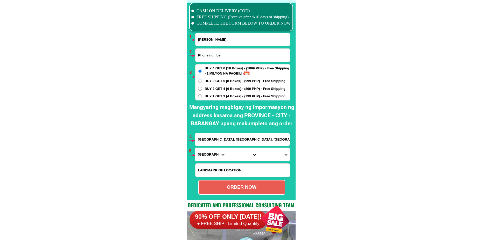
paste input "09159645908"
type input "09159645908"
click at [213, 141] on input "Input address" at bounding box center [242, 139] width 94 height 13
paste input "[STREET_ADDRESS] [GEOGRAPHIC_DATA][PERSON_NAME] [GEOGRAPHIC_DATA]"
type input "[STREET_ADDRESS] [GEOGRAPHIC_DATA][PERSON_NAME] [GEOGRAPHIC_DATA]"
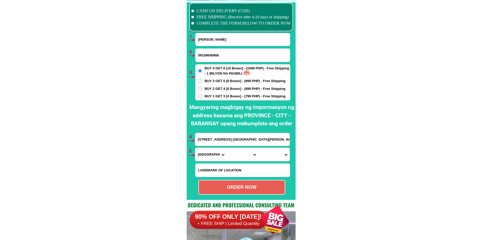
drag, startPoint x: 209, startPoint y: 152, endPoint x: 209, endPoint y: 149, distance: 3.1
click at [208, 152] on select "Province [GEOGRAPHIC_DATA] [GEOGRAPHIC_DATA] [GEOGRAPHIC_DATA] [GEOGRAPHIC_DATA…" at bounding box center [210, 154] width 31 height 13
select select "63_993"
drag, startPoint x: 235, startPoint y: 156, endPoint x: 240, endPoint y: 149, distance: 8.7
click at [235, 156] on select "City" at bounding box center [242, 154] width 31 height 13
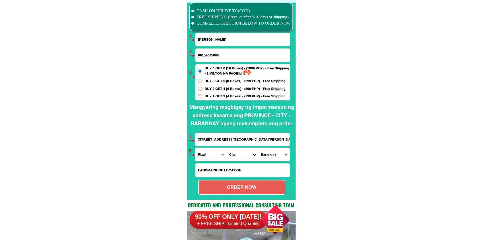
drag, startPoint x: 240, startPoint y: 157, endPoint x: 240, endPoint y: 151, distance: 5.7
click at [240, 157] on select "City Angono Antipolo-city [GEOGRAPHIC_DATA] [GEOGRAPHIC_DATA] [GEOGRAPHIC_DATA]…" at bounding box center [242, 154] width 31 height 13
select select "63_9938511"
click at [227, 148] on select "City Angono Antipolo-city [GEOGRAPHIC_DATA] [GEOGRAPHIC_DATA] [GEOGRAPHIC_DATA]…" at bounding box center [242, 154] width 31 height 13
click at [272, 155] on select "Barangay [PERSON_NAME] Bilibiran Binitagan Bombong Buhangin Calumpang Ginoong s…" at bounding box center [273, 154] width 31 height 13
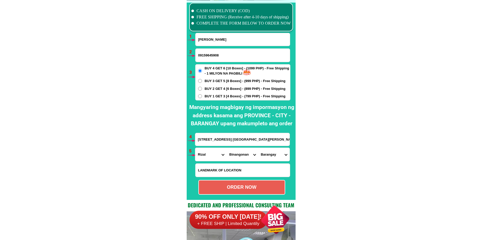
select select "63_99385111704"
click at [258, 148] on select "Barangay [PERSON_NAME] Bilibiran Binitagan Bombong Buhangin Calumpang Ginoong s…" at bounding box center [273, 154] width 31 height 13
click at [252, 190] on div "ORDER NOW" at bounding box center [242, 187] width 86 height 7
radio input "true"
